Goal: Task Accomplishment & Management: Use online tool/utility

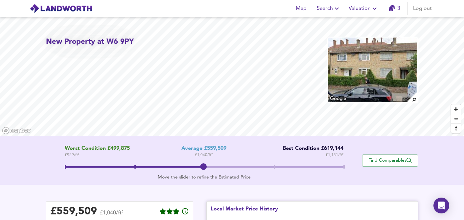
click at [309, 213] on div "New Property at W6 9PY Worst Condition £499,875 £ 929 / ft² Average £559,509 £ …" at bounding box center [232, 179] width 464 height 324
click at [303, 8] on span "Map" at bounding box center [301, 8] width 16 height 9
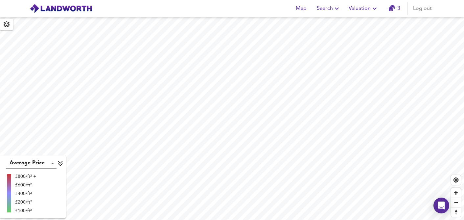
click at [329, 9] on span "Search" at bounding box center [329, 8] width 24 height 9
click at [325, 24] on li "New Search" at bounding box center [328, 24] width 65 height 12
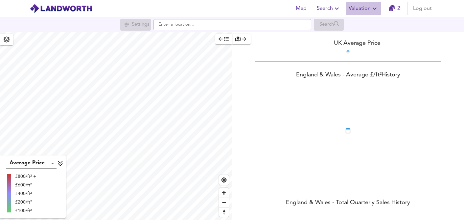
click at [362, 7] on span "Valuation" at bounding box center [364, 8] width 30 height 9
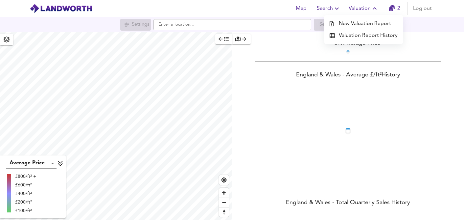
click at [360, 21] on li "New Valuation Report" at bounding box center [363, 24] width 79 height 12
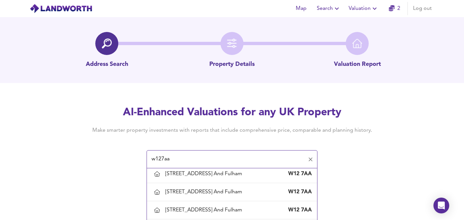
scroll to position [1519, 0]
click at [189, 141] on div "[STREET_ADDRESS] And Fulham" at bounding box center [205, 137] width 80 height 7
type input "[STREET_ADDRESS] And Fulham"
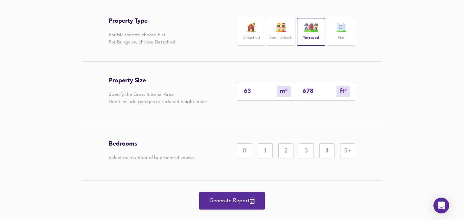
scroll to position [150, 0]
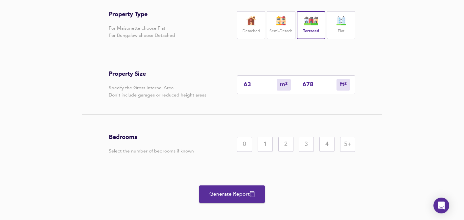
click at [311, 152] on div "3" at bounding box center [306, 143] width 15 height 15
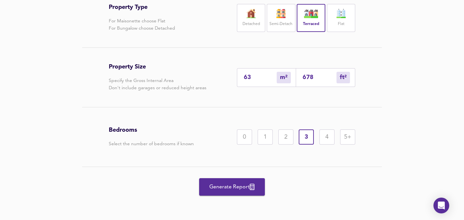
click at [230, 187] on span "Generate Report" at bounding box center [232, 186] width 53 height 9
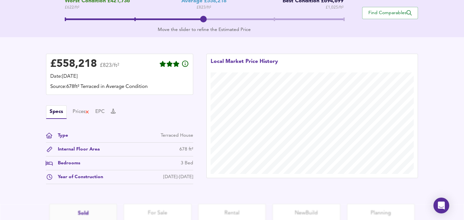
scroll to position [158, 0]
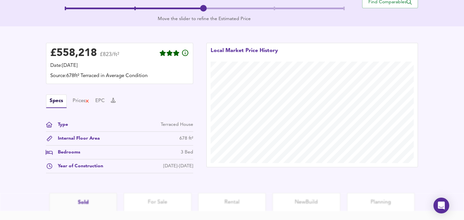
click at [186, 153] on div "3 Bed" at bounding box center [187, 152] width 12 height 7
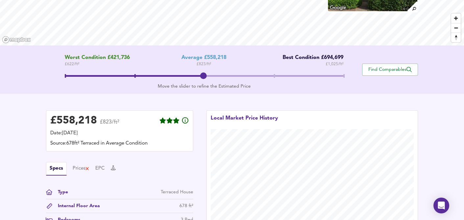
scroll to position [0, 0]
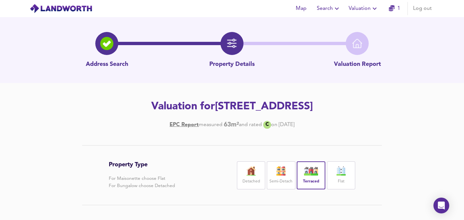
scroll to position [172, 0]
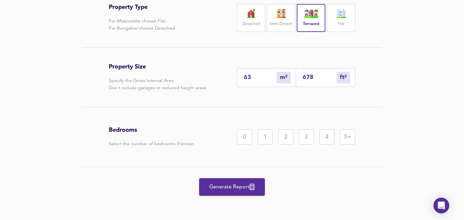
click at [286, 136] on div "2" at bounding box center [285, 136] width 15 height 15
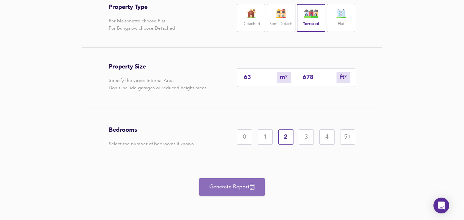
click at [236, 185] on span "Generate Report" at bounding box center [232, 186] width 53 height 9
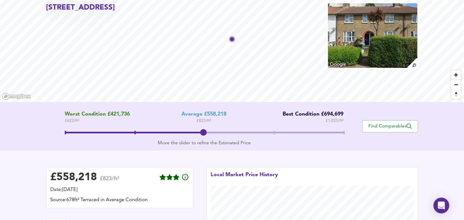
scroll to position [28, 0]
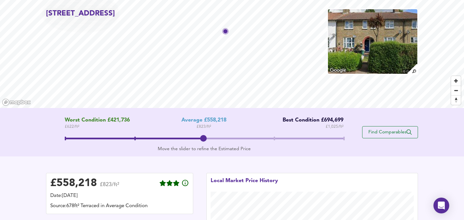
click at [399, 133] on span "Find Comparables" at bounding box center [390, 132] width 49 height 6
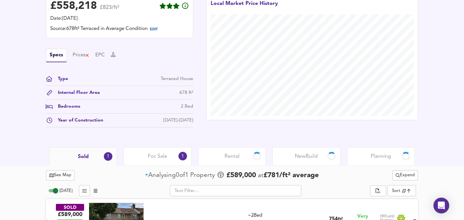
scroll to position [207, 0]
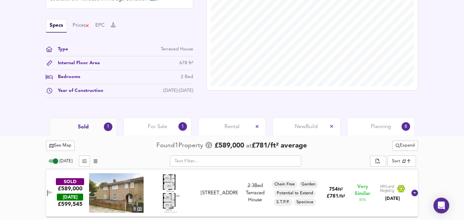
click at [176, 184] on img at bounding box center [170, 192] width 29 height 39
click at [159, 130] on div "For Sale 1" at bounding box center [158, 126] width 68 height 18
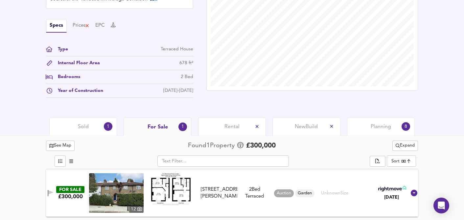
click at [161, 186] on img at bounding box center [170, 189] width 39 height 32
click at [389, 186] on icon at bounding box center [392, 188] width 28 height 6
